Goal: Find specific page/section: Find specific page/section

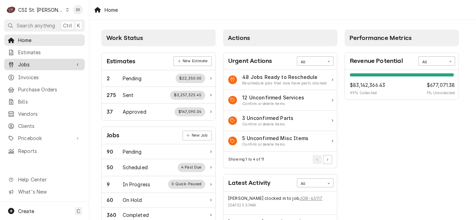
click at [53, 64] on span "Jobs" at bounding box center [44, 64] width 53 height 7
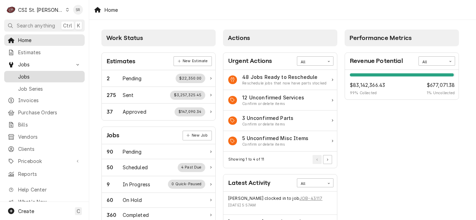
click at [45, 73] on span "Jobs" at bounding box center [49, 76] width 63 height 7
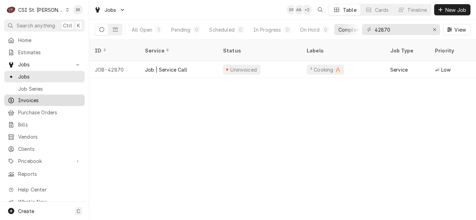
click at [32, 99] on span "Invoices" at bounding box center [49, 100] width 63 height 7
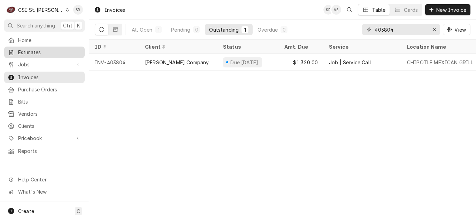
click at [35, 50] on span "Estimates" at bounding box center [49, 52] width 63 height 7
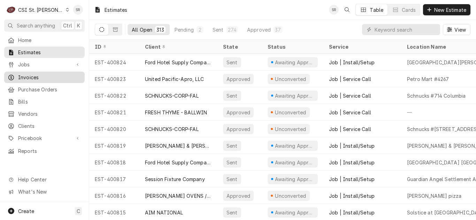
click at [36, 78] on span "Invoices" at bounding box center [49, 77] width 63 height 7
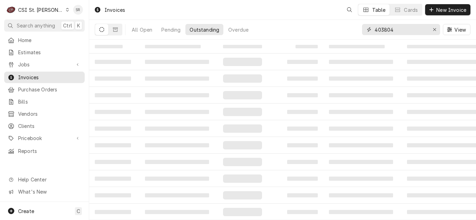
click at [390, 31] on input "403804" at bounding box center [400, 29] width 52 height 11
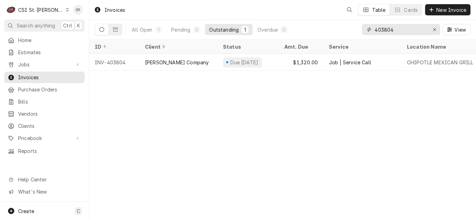
drag, startPoint x: 394, startPoint y: 26, endPoint x: 370, endPoint y: 27, distance: 24.7
click at [370, 27] on div "403804" at bounding box center [401, 29] width 78 height 11
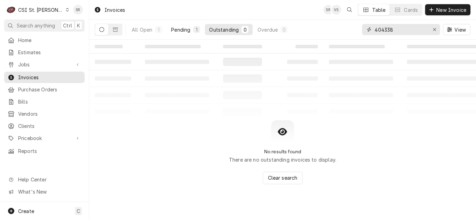
type input "404338"
click at [189, 34] on button "Pending 1" at bounding box center [185, 29] width 37 height 11
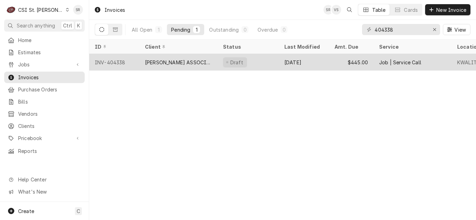
click at [187, 61] on div "CLARK ASSOCIATES DBA RKW" at bounding box center [178, 62] width 67 height 7
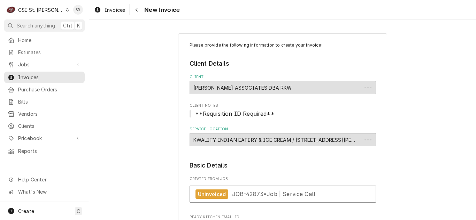
type textarea "x"
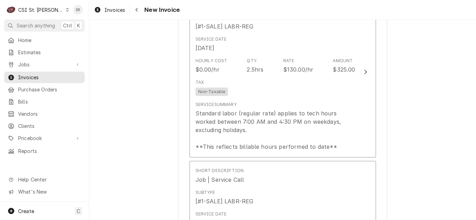
scroll to position [592, 0]
